Goal: Task Accomplishment & Management: Manage account settings

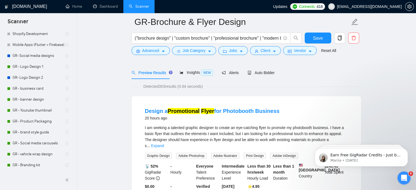
scroll to position [26, 0]
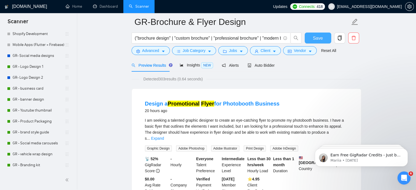
click at [314, 36] on span "Save" at bounding box center [318, 38] width 10 height 7
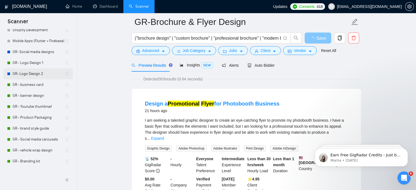
scroll to position [135, 0]
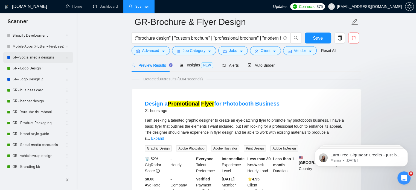
click at [36, 54] on link "GR- Social media designs" at bounding box center [39, 57] width 52 height 11
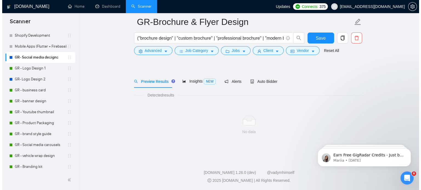
scroll to position [10, 0]
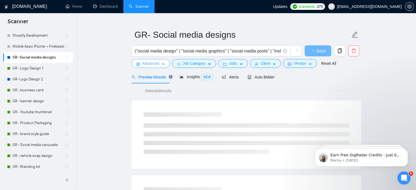
click at [156, 65] on span "Advanced" at bounding box center [150, 64] width 17 height 6
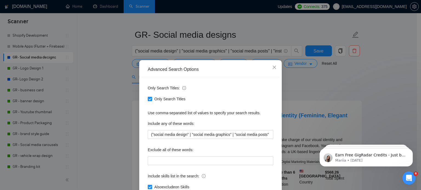
scroll to position [37, 0]
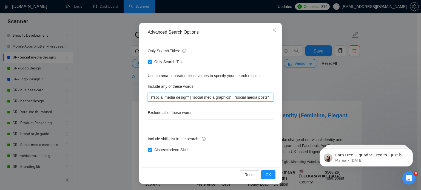
click at [150, 97] on input "("social media design" | "social media graphics" | "social media posts" | "inst…" at bounding box center [210, 97] width 125 height 9
type input ""social media design" | "social media graphics" | "social media posts" | "insta…"
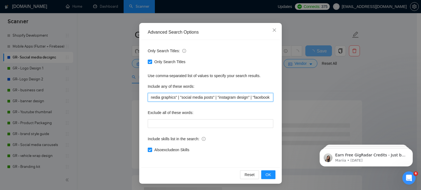
scroll to position [0, 248]
click at [199, 96] on input ""social media design" | "social media graphics" | "social media posts" | "insta…" at bounding box center [210, 97] width 125 height 9
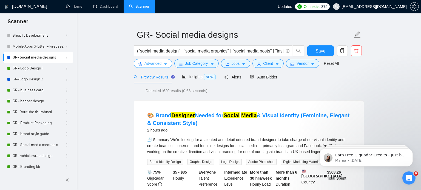
scroll to position [0, 0]
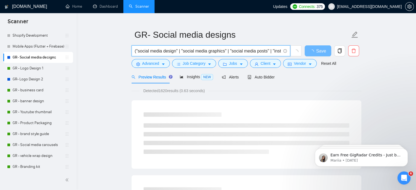
click at [159, 50] on input "("social media design" | "social media graphics" | "social media posts" | "inst…" at bounding box center [208, 51] width 146 height 7
drag, startPoint x: 138, startPoint y: 51, endPoint x: 176, endPoint y: 2, distance: 62.1
click at [175, 51] on input "("social media design" | "social media graphics" | "social media posts" | "inst…" at bounding box center [208, 51] width 146 height 7
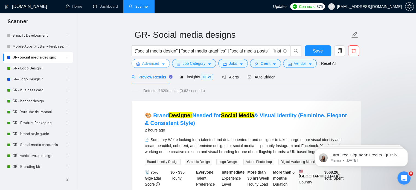
click at [154, 67] on button "Advanced" at bounding box center [151, 63] width 38 height 9
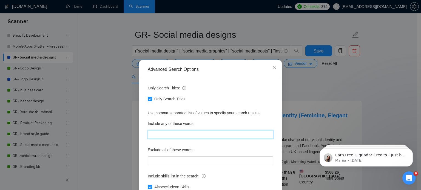
click at [174, 135] on input "text" at bounding box center [210, 134] width 125 height 9
paste input ""social media ad design", "facebook ad design", "instagram ad design", "linkedi…"
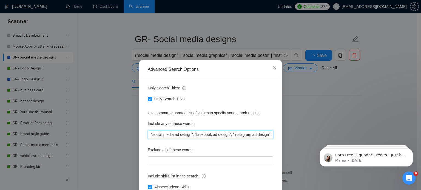
scroll to position [5, 0]
drag, startPoint x: 189, startPoint y: 135, endPoint x: 158, endPoint y: 133, distance: 31.2
click at [158, 133] on input ""social media ad design", "facebook ad design", "instagram ad design", "linkedi…" at bounding box center [210, 134] width 125 height 9
drag, startPoint x: 148, startPoint y: 134, endPoint x: 190, endPoint y: 136, distance: 42.5
click at [190, 136] on input ""social media ad design", "facebook ad design", "instagram ad design", "linkedi…" at bounding box center [210, 134] width 125 height 9
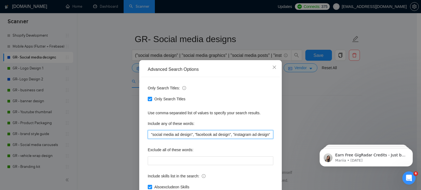
click at [149, 133] on input ""social media ad design", "facebook ad design", "instagram ad design", "linkedi…" at bounding box center [210, 134] width 125 height 9
paste input ""social media ad design""
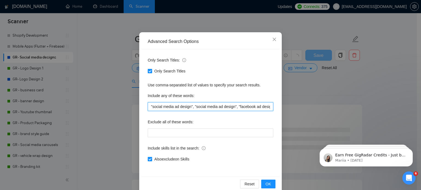
scroll to position [28, 0]
type input ""social media ad design", "social media ad design", "facebook ad design", "inst…"
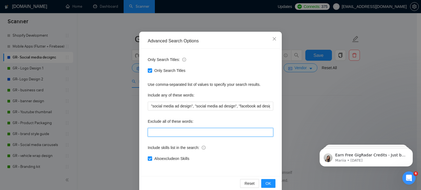
click at [172, 129] on input "text" at bounding box center [210, 132] width 125 height 9
paste input ""flyer", "poster", "brochure", "letterhead", "business card", "t-shirt", "packa…"
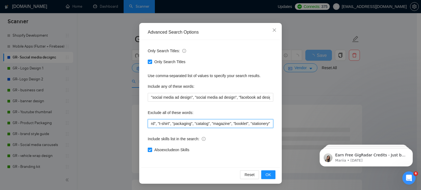
type input ""flyer", "poster", "brochure", "letterhead", "business card", "t-shirt", "packa…"
click at [148, 152] on span at bounding box center [150, 150] width 4 height 4
click at [148, 152] on input "Also exclude on Skills" at bounding box center [150, 150] width 4 height 4
checkbox input "false"
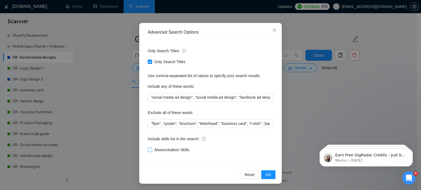
scroll to position [28, 0]
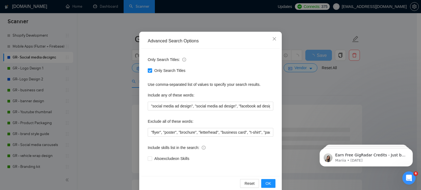
click at [161, 70] on span "Only Search Titles" at bounding box center [170, 71] width 36 height 6
click at [151, 70] on input "Only Search Titles" at bounding box center [150, 70] width 4 height 4
click at [148, 70] on input "Only Search Titles" at bounding box center [150, 70] width 4 height 4
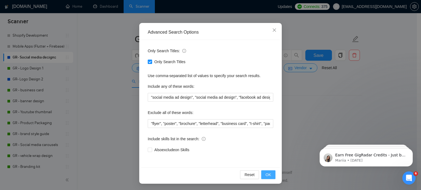
click at [272, 176] on button "OK" at bounding box center [268, 175] width 14 height 9
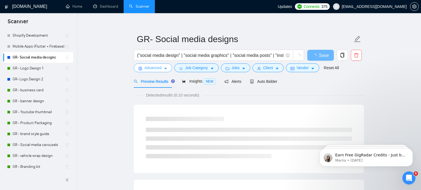
scroll to position [0, 0]
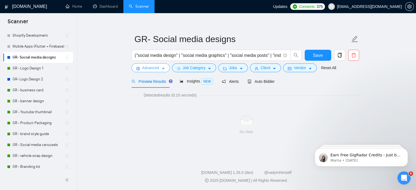
click at [157, 70] on span "Advanced" at bounding box center [150, 68] width 17 height 6
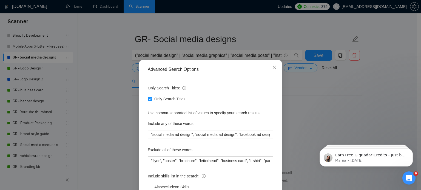
click at [148, 99] on input "Only Search Titles" at bounding box center [150, 99] width 4 height 4
checkbox input "false"
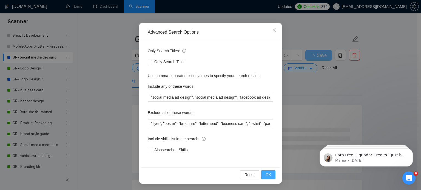
click at [268, 177] on span "OK" at bounding box center [267, 175] width 5 height 6
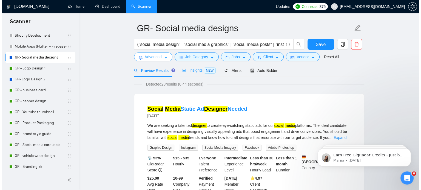
scroll to position [0, 0]
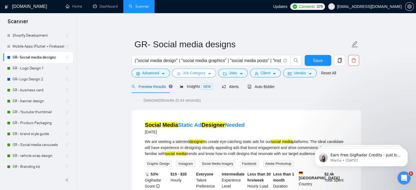
click at [191, 71] on span "Job Category" at bounding box center [194, 73] width 23 height 6
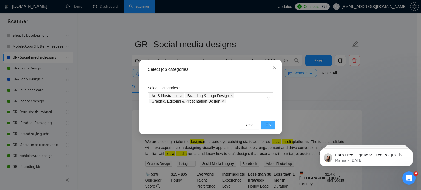
click at [271, 122] on span "OK" at bounding box center [267, 125] width 5 height 6
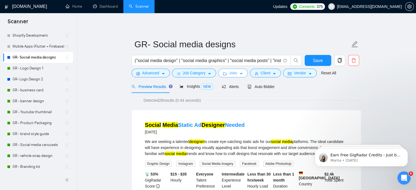
click at [232, 76] on button "Jobs" at bounding box center [234, 73] width 30 height 9
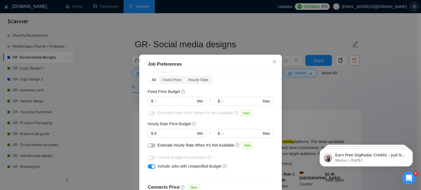
scroll to position [24, 0]
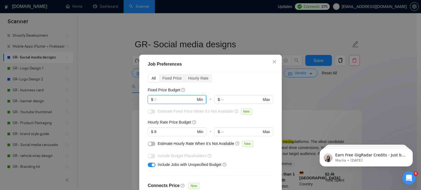
click at [171, 97] on input "text" at bounding box center [174, 100] width 41 height 6
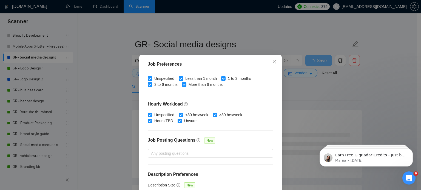
scroll to position [39, 0]
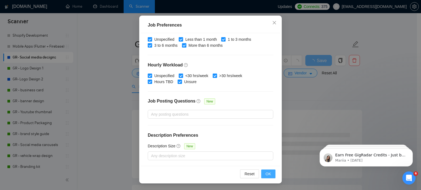
type input "50"
click at [265, 173] on span "OK" at bounding box center [267, 174] width 5 height 6
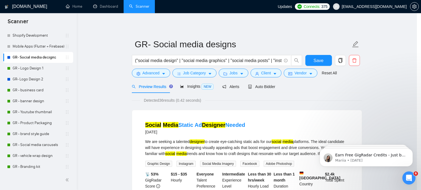
scroll to position [0, 0]
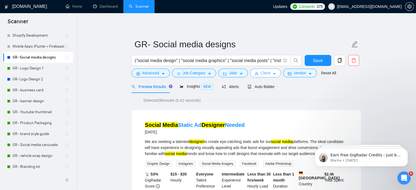
click at [269, 75] on button "Client" at bounding box center [265, 73] width 31 height 9
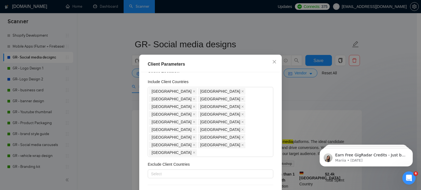
scroll to position [43, 0]
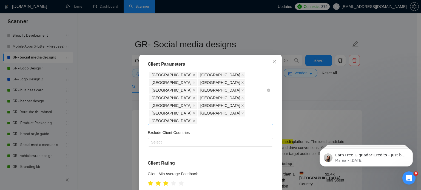
click at [192, 104] on icon "close" at bounding box center [193, 105] width 3 height 3
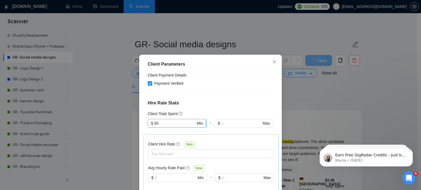
scroll to position [166, 0]
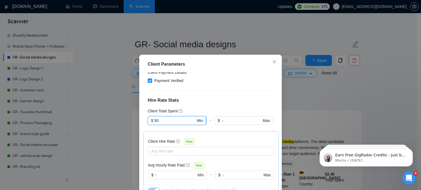
click at [170, 118] on input "50" at bounding box center [174, 121] width 41 height 6
type input "5"
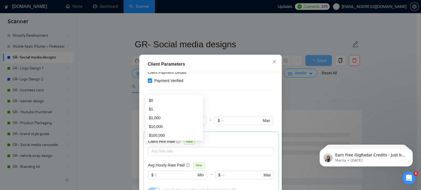
click at [201, 75] on div "Client Location Include Client Countries United States United Kingdom Canada Au…" at bounding box center [210, 138] width 139 height 133
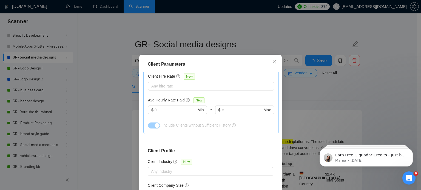
scroll to position [39, 0]
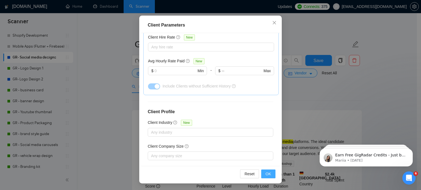
click at [269, 175] on button "OK" at bounding box center [268, 174] width 14 height 9
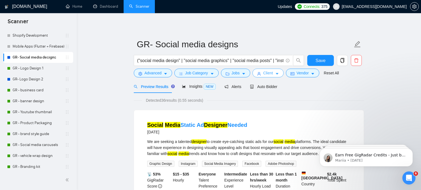
scroll to position [0, 0]
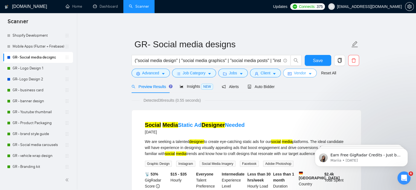
click at [296, 77] on button "Vendor" at bounding box center [299, 73] width 33 height 9
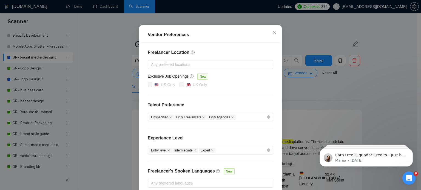
scroll to position [62, 0]
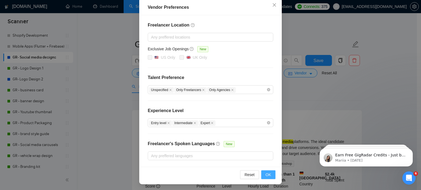
click at [266, 175] on span "OK" at bounding box center [267, 175] width 5 height 6
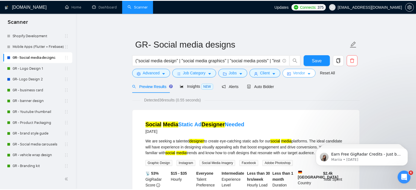
scroll to position [0, 0]
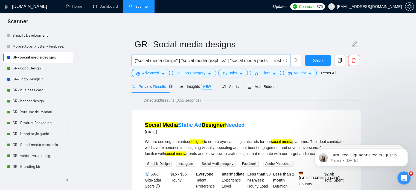
click at [196, 62] on input "("social media design" | "social media graphics" | "social media posts" | "inst…" at bounding box center [208, 60] width 146 height 7
click at [175, 60] on input "("social media design" | "social media graphics" | "social media posts" | "inst…" at bounding box center [208, 60] width 146 height 7
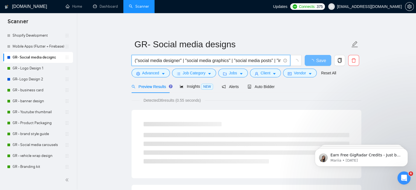
drag, startPoint x: 181, startPoint y: 60, endPoint x: 136, endPoint y: 61, distance: 45.2
click at [136, 61] on input "("social media designer" | "social media graphics" | "social media posts" | "in…" at bounding box center [208, 60] width 146 height 7
click at [136, 62] on input "("social media designer" | "social media graphics" | "social media posts" | "in…" at bounding box center [208, 60] width 146 height 7
paste input ""social media designer""
click at [177, 60] on input "("social media design"| "social media designer" | "social media graphics" | "so…" at bounding box center [208, 60] width 146 height 7
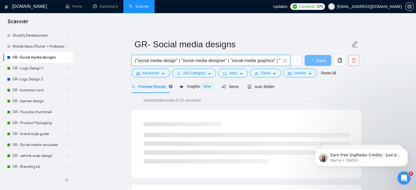
click at [245, 62] on input "("social media design" | "social media designer" | "social media graphics" | "s…" at bounding box center [208, 60] width 146 height 7
drag, startPoint x: 172, startPoint y: 60, endPoint x: 229, endPoint y: 61, distance: 57.0
click at [229, 61] on input "("social media design" | "social media designer" | "social media graphics" | "s…" at bounding box center [208, 60] width 146 height 7
click at [240, 61] on input "("social media design" | "social media designer" | "social media graphics" | "s…" at bounding box center [208, 60] width 146 height 7
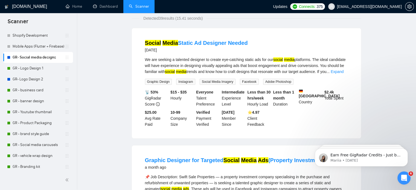
scroll to position [0, 0]
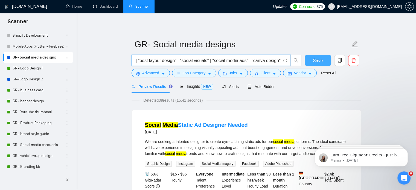
type input "("social media design" | "social media designer" | "social media graphics" | "s…"
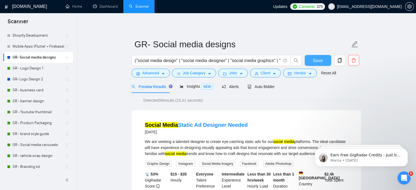
click at [313, 60] on span "Save" at bounding box center [318, 60] width 10 height 7
click at [160, 72] on button "Advanced" at bounding box center [151, 73] width 38 height 9
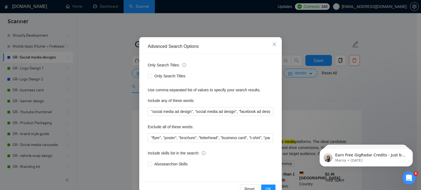
scroll to position [37, 0]
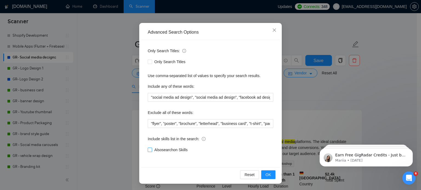
click at [157, 149] on span "Also search on Skills" at bounding box center [171, 150] width 38 height 6
click at [151, 149] on input "Also search on Skills" at bounding box center [150, 150] width 4 height 4
checkbox input "true"
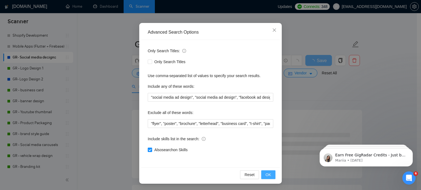
click at [269, 174] on button "OK" at bounding box center [268, 175] width 14 height 9
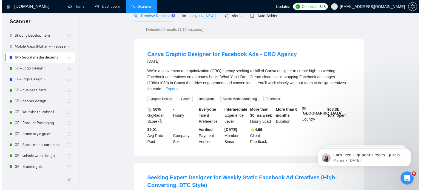
scroll to position [0, 0]
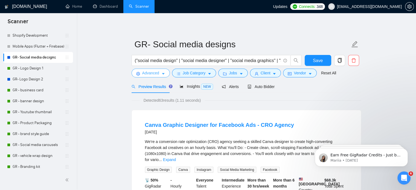
click at [154, 76] on span "Advanced" at bounding box center [150, 73] width 17 height 6
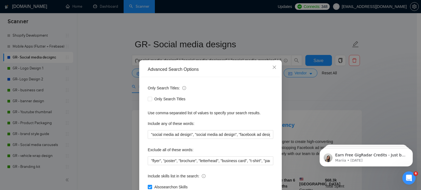
scroll to position [37, 0]
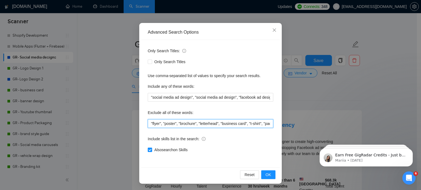
click at [184, 127] on input ""flyer", "poster", "brochure", "letterhead", "business card", "t-shirt", "packa…" at bounding box center [210, 123] width 125 height 9
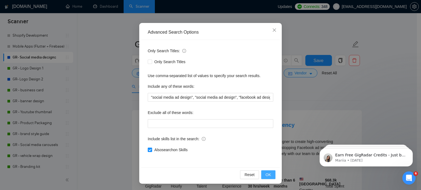
click at [267, 173] on span "OK" at bounding box center [267, 175] width 5 height 6
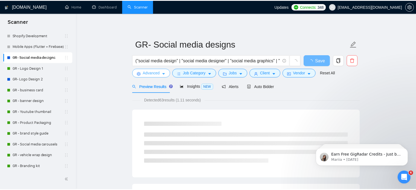
scroll to position [0, 0]
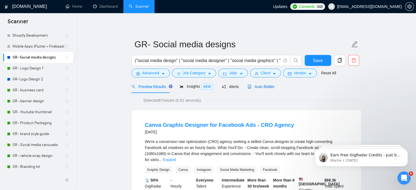
click at [256, 86] on span "Auto Bidder" at bounding box center [261, 87] width 27 height 4
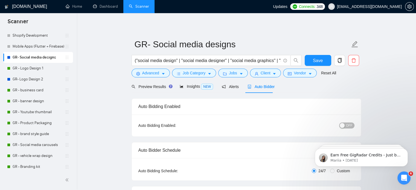
checkbox input "true"
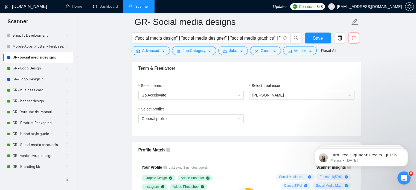
scroll to position [355, 0]
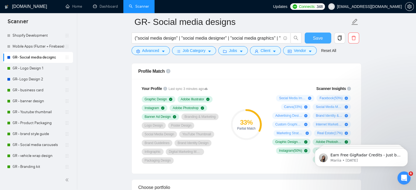
click at [321, 39] on span "Save" at bounding box center [318, 38] width 10 height 7
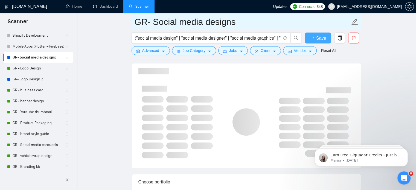
checkbox input "true"
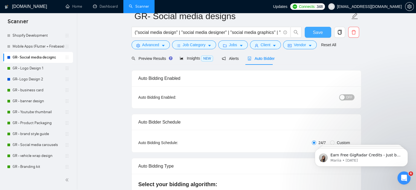
scroll to position [0, 0]
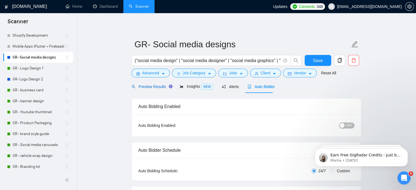
click at [146, 85] on span "Preview Results" at bounding box center [151, 87] width 39 height 4
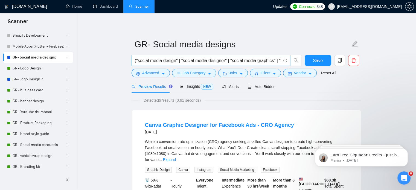
click at [194, 61] on input "("social media design" | "social media designer" | "social media graphics" | "s…" at bounding box center [208, 60] width 146 height 7
click at [230, 61] on input "("social media design" | "social media designer" | "social media graphics" | "s…" at bounding box center [208, 60] width 146 height 7
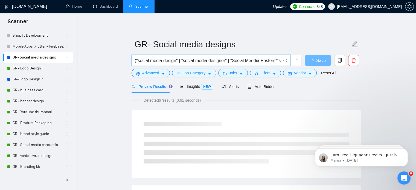
click at [250, 61] on input "("social media design" | "social media designer" | "Social Meedia Posters""soci…" at bounding box center [208, 60] width 146 height 7
click at [272, 60] on input "("social media design" | "social media designer" | "Social Media Posters""socia…" at bounding box center [208, 60] width 146 height 7
click at [273, 59] on input "("social media design" | "social media designer" | "Social Media Posters""socia…" at bounding box center [208, 60] width 146 height 7
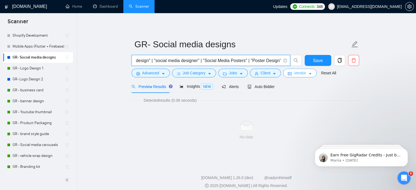
scroll to position [0, 29]
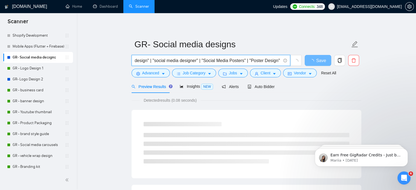
type input "("social media design" | "social media designer" | "Social Media Posters" | "Po…"
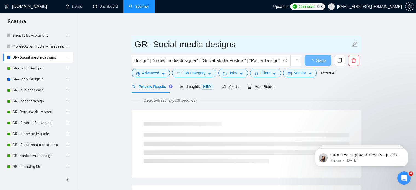
drag, startPoint x: 265, startPoint y: 62, endPoint x: 254, endPoint y: 39, distance: 25.6
click at [254, 39] on input "GR- Social media designs" at bounding box center [243, 45] width 216 height 14
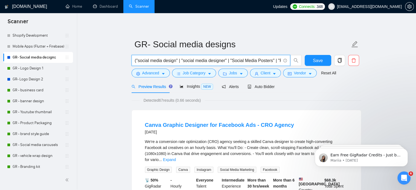
click at [243, 58] on input "("social media design" | "social media designer" | "Social Media Posters" | "Po…" at bounding box center [208, 60] width 146 height 7
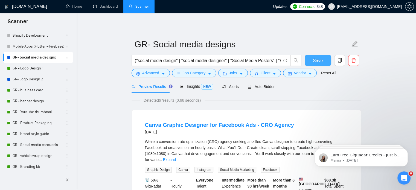
click at [317, 56] on button "Save" at bounding box center [318, 60] width 27 height 11
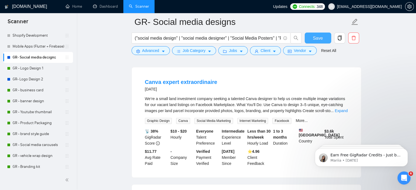
scroll to position [553, 0]
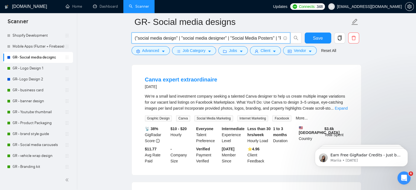
click at [231, 41] on input "("social media design" | "social media designer" | "Social Media Posters" | "Po…" at bounding box center [208, 38] width 146 height 7
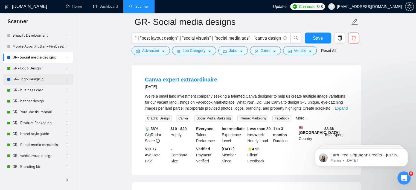
scroll to position [0, 0]
click at [37, 79] on link "GR- Logo Design 2" at bounding box center [39, 79] width 52 height 11
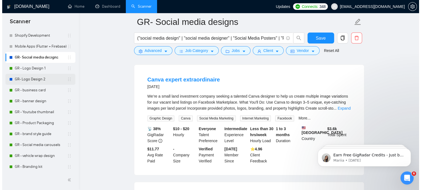
scroll to position [10, 0]
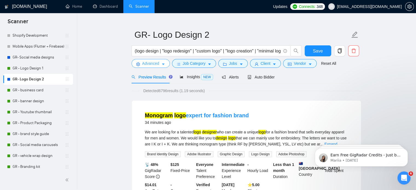
click at [156, 66] on span "Advanced" at bounding box center [150, 64] width 17 height 6
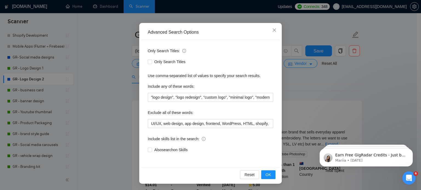
scroll to position [37, 0]
click at [157, 151] on span "Also search on Skills" at bounding box center [171, 150] width 38 height 6
click at [151, 151] on input "Also search on Skills" at bounding box center [150, 150] width 4 height 4
checkbox input "true"
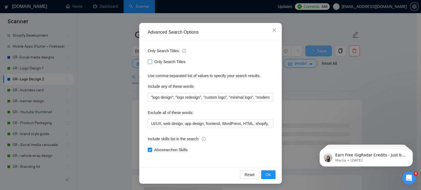
click at [148, 62] on input "Only Search Titles" at bounding box center [150, 62] width 4 height 4
checkbox input "true"
click at [266, 175] on span "OK" at bounding box center [267, 175] width 5 height 6
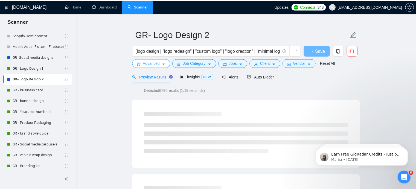
scroll to position [0, 0]
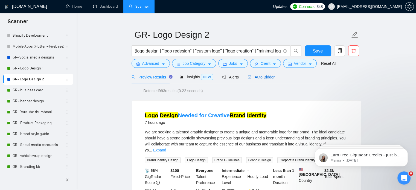
click at [260, 77] on span "Auto Bidder" at bounding box center [261, 77] width 27 height 4
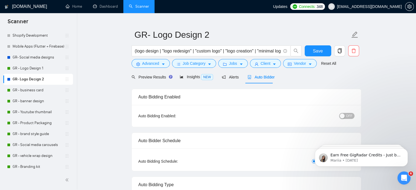
checkbox input "true"
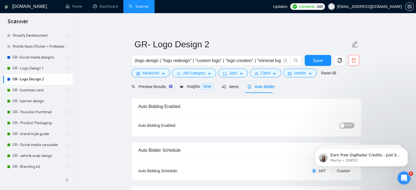
scroll to position [2, 0]
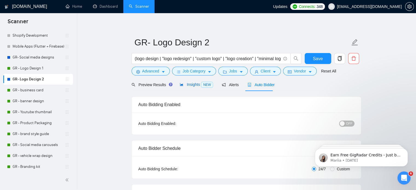
click at [187, 83] on span "Insights NEW" at bounding box center [196, 84] width 33 height 4
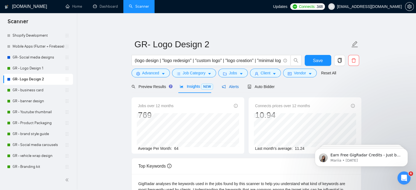
click at [234, 85] on span "Alerts" at bounding box center [230, 87] width 17 height 4
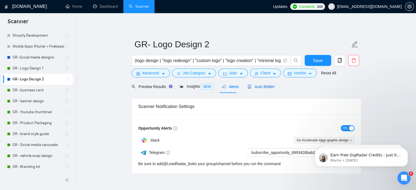
click at [257, 86] on span "Auto Bidder" at bounding box center [261, 87] width 27 height 4
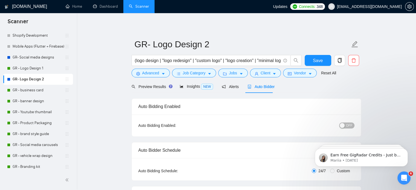
checkbox input "true"
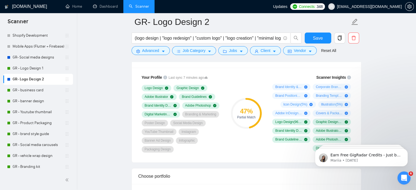
scroll to position [368, 0]
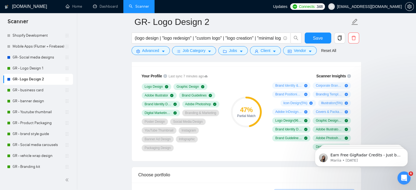
click at [214, 126] on div "Logo Design Graphic Design Adobe Illustrator Brand Guidelines Brand Identity De…" at bounding box center [182, 118] width 81 height 68
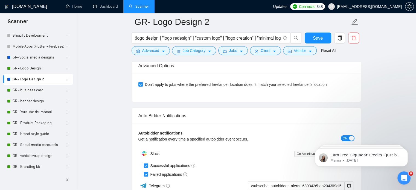
scroll to position [1265, 0]
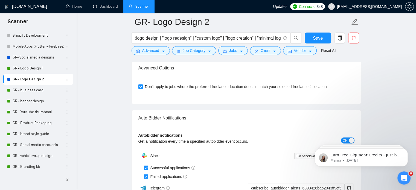
click at [151, 84] on span "Don't apply to jobs where the preferred freelancer location doesn't match your …" at bounding box center [236, 87] width 186 height 6
click at [142, 85] on input "Don't apply to jobs where the preferred freelancer location doesn't match your …" at bounding box center [141, 87] width 4 height 4
click at [151, 84] on span "Don't apply to jobs where the preferred freelancer location doesn't match your …" at bounding box center [236, 87] width 186 height 6
click at [142, 85] on input "Don't apply to jobs where the preferred freelancer location doesn't match your …" at bounding box center [141, 87] width 4 height 4
click at [179, 86] on span "Don't apply to jobs where the preferred freelancer location doesn't match your …" at bounding box center [236, 87] width 186 height 6
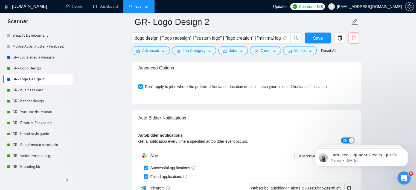
click at [142, 86] on input "Don't apply to jobs where the preferred freelancer location doesn't match your …" at bounding box center [141, 87] width 4 height 4
checkbox input "false"
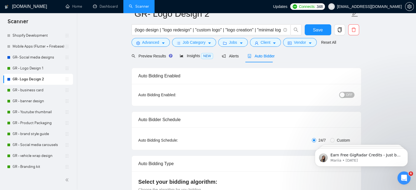
scroll to position [0, 0]
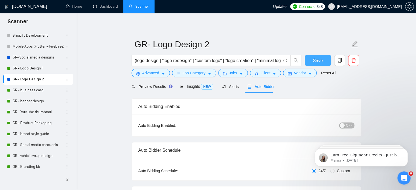
click at [315, 59] on span "Save" at bounding box center [318, 60] width 10 height 7
checkbox input "true"
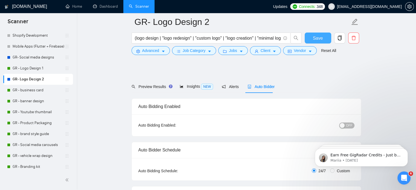
scroll to position [78, 0]
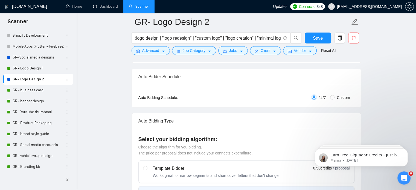
click at [314, 99] on input "24/7" at bounding box center [314, 97] width 4 height 4
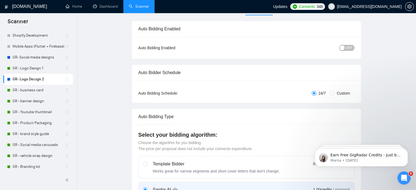
scroll to position [0, 0]
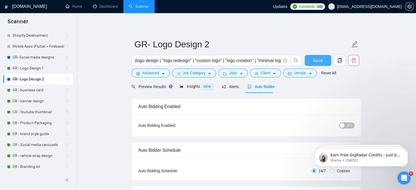
click at [322, 60] on span "Save" at bounding box center [318, 60] width 10 height 7
checkbox input "true"
click at [36, 163] on link "GR - Branding kit" at bounding box center [39, 167] width 52 height 11
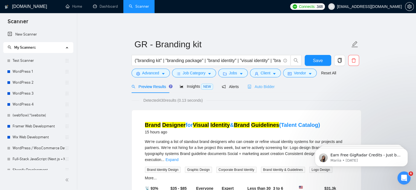
click at [259, 90] on div "Auto Bidder" at bounding box center [261, 86] width 27 height 13
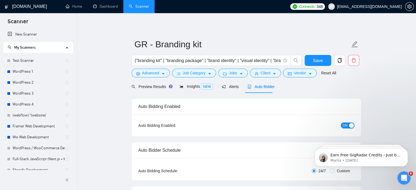
checkbox input "true"
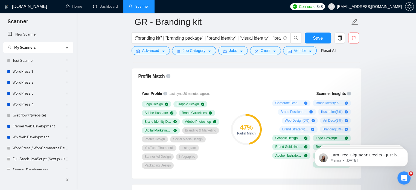
scroll to position [373, 0]
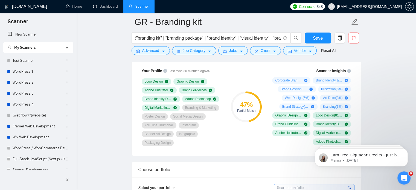
click at [175, 45] on div "("branding kit" | "branding package" | "brand identity" | "visual identity" | "…" at bounding box center [217, 40] width 173 height 14
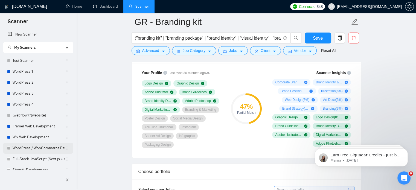
scroll to position [181, 0]
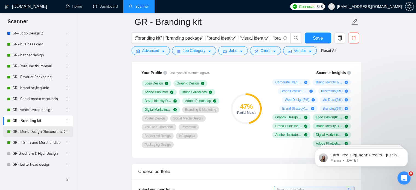
click at [22, 137] on link "GR - Menu Design (Restaurant, Café)" at bounding box center [39, 132] width 52 height 11
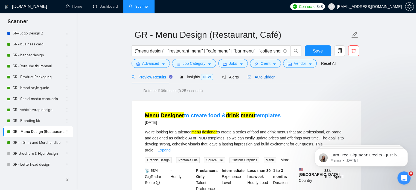
click at [263, 79] on span "Auto Bidder" at bounding box center [261, 77] width 27 height 4
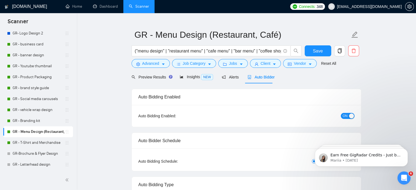
checkbox input "true"
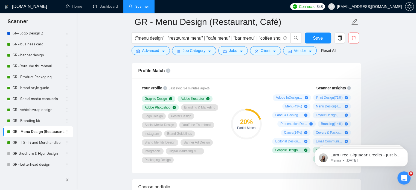
scroll to position [356, 0]
click at [27, 101] on link "GR - Social media carousels" at bounding box center [39, 99] width 52 height 11
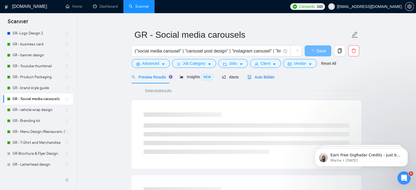
click at [257, 75] on span "Auto Bidder" at bounding box center [261, 77] width 27 height 4
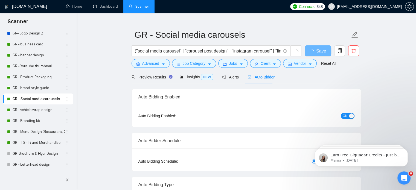
checkbox input "true"
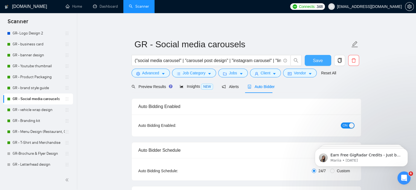
click at [312, 60] on button "Save" at bounding box center [318, 60] width 27 height 11
checkbox input "true"
